Goal: Navigation & Orientation: Find specific page/section

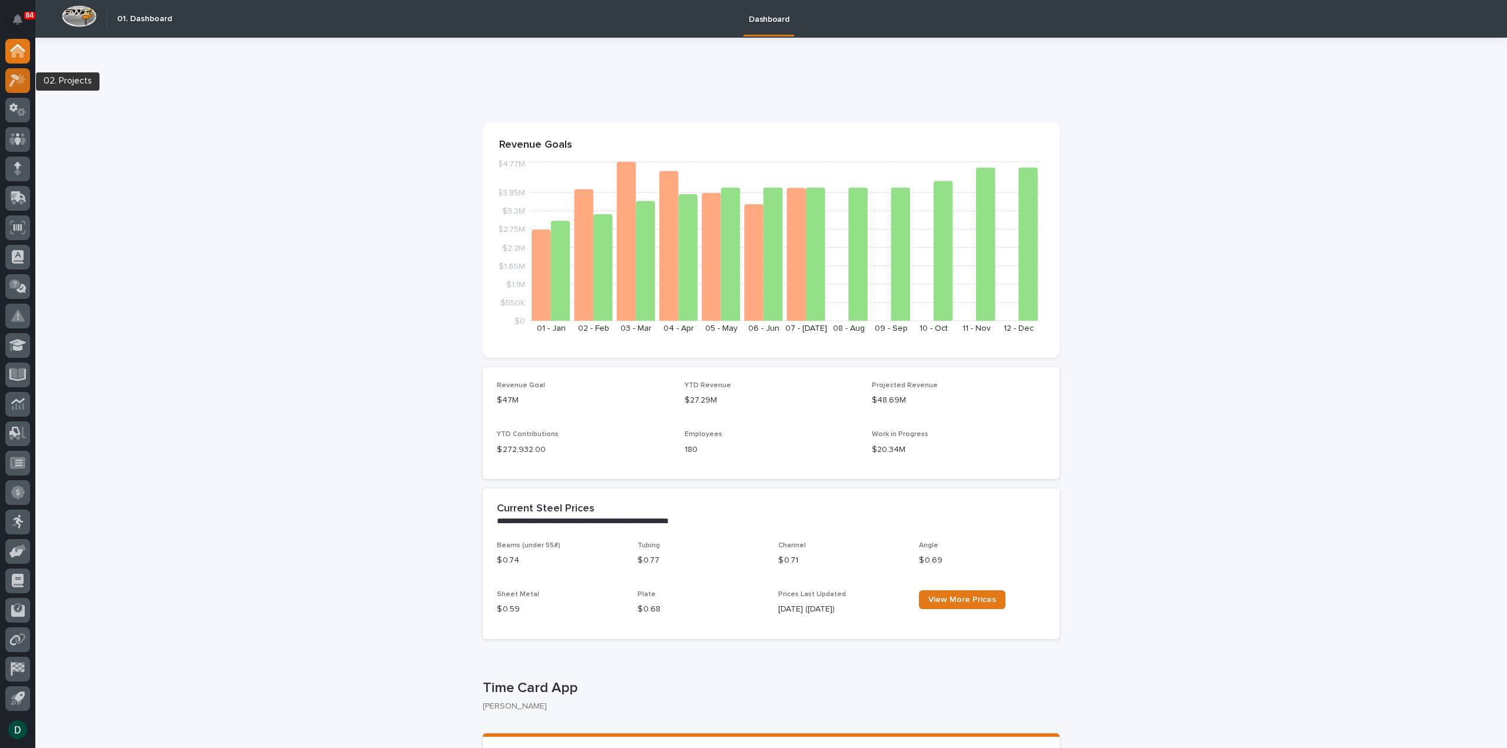
click at [16, 78] on icon at bounding box center [14, 80] width 11 height 13
